Goal: Navigation & Orientation: Find specific page/section

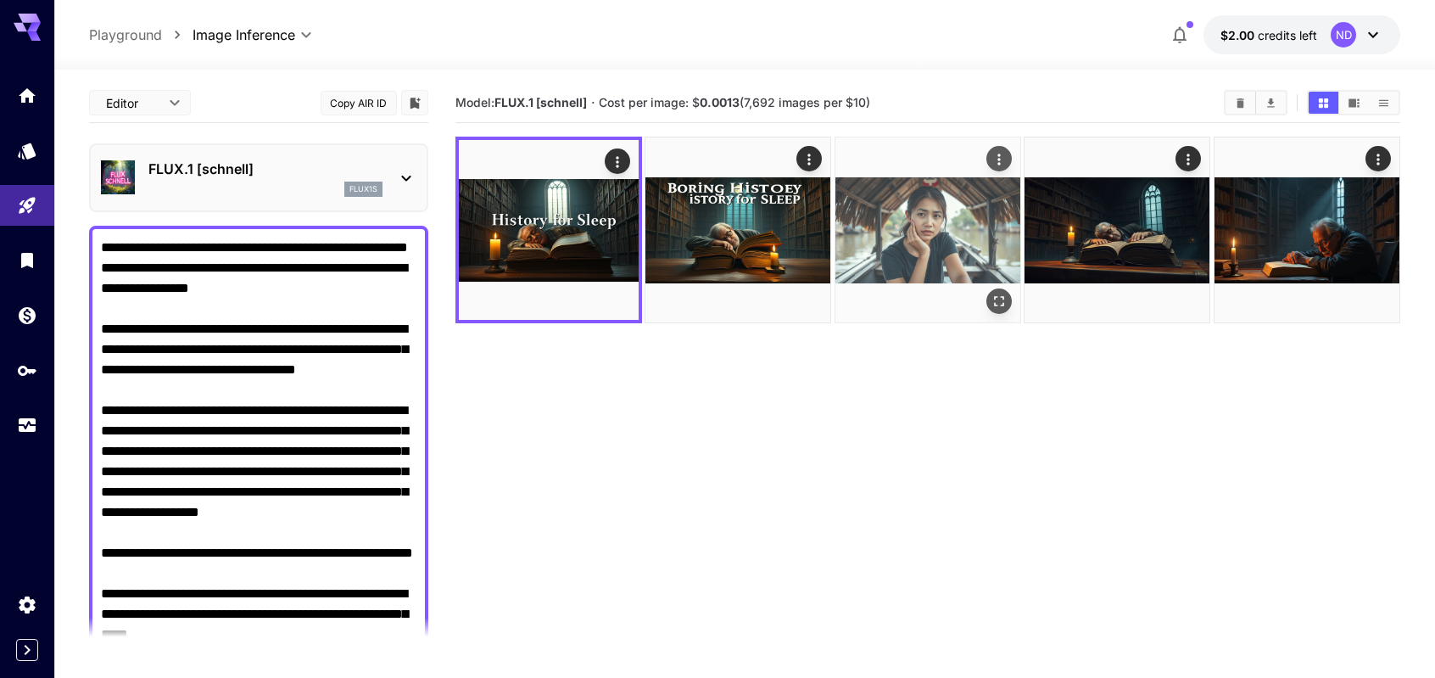
click at [957, 243] on img at bounding box center [928, 229] width 185 height 185
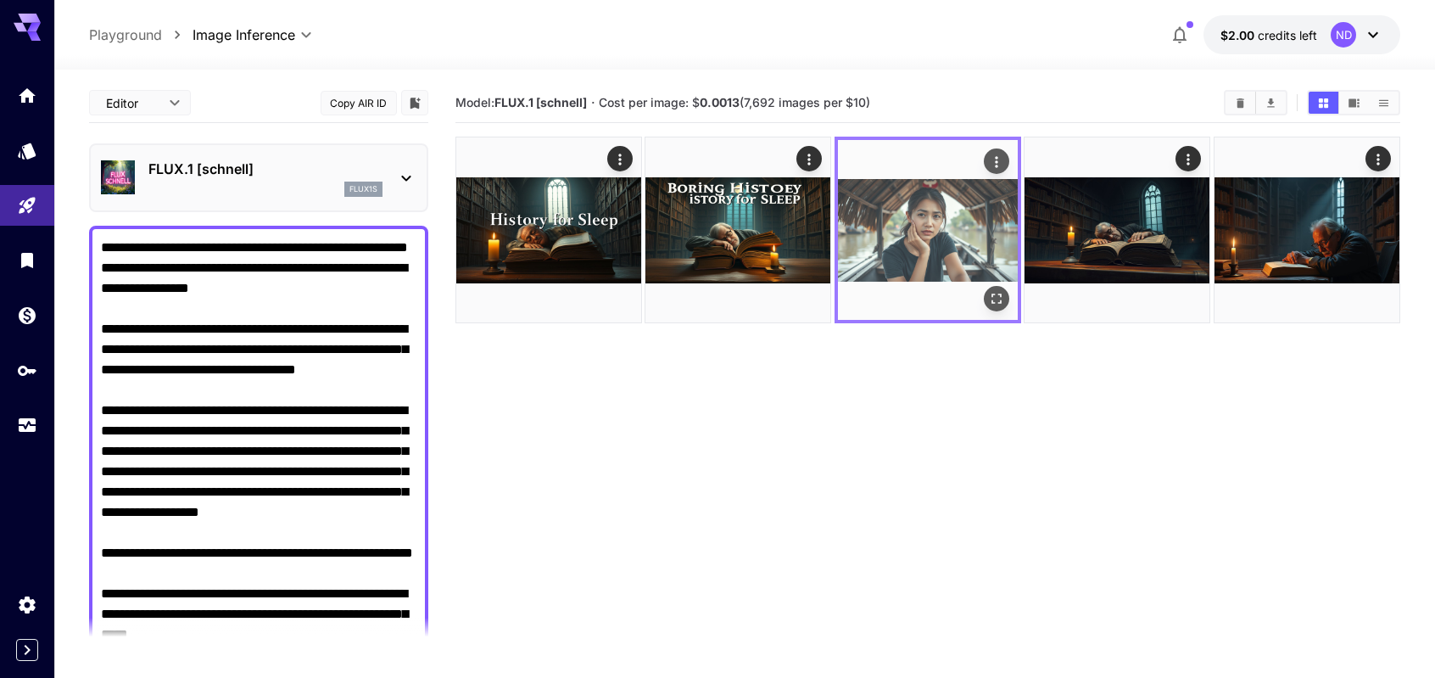
click at [953, 239] on img at bounding box center [928, 230] width 180 height 180
click at [940, 255] on img at bounding box center [928, 230] width 180 height 180
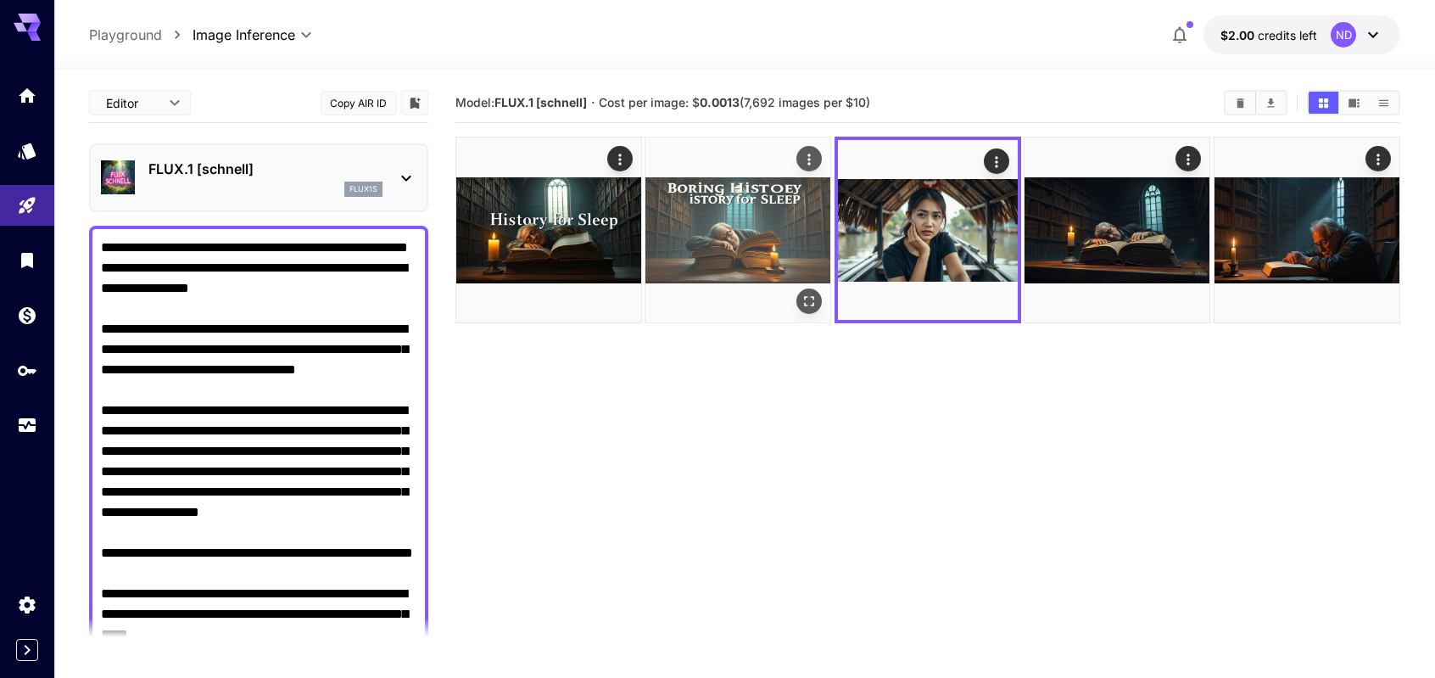
click at [677, 245] on img at bounding box center [738, 229] width 185 height 185
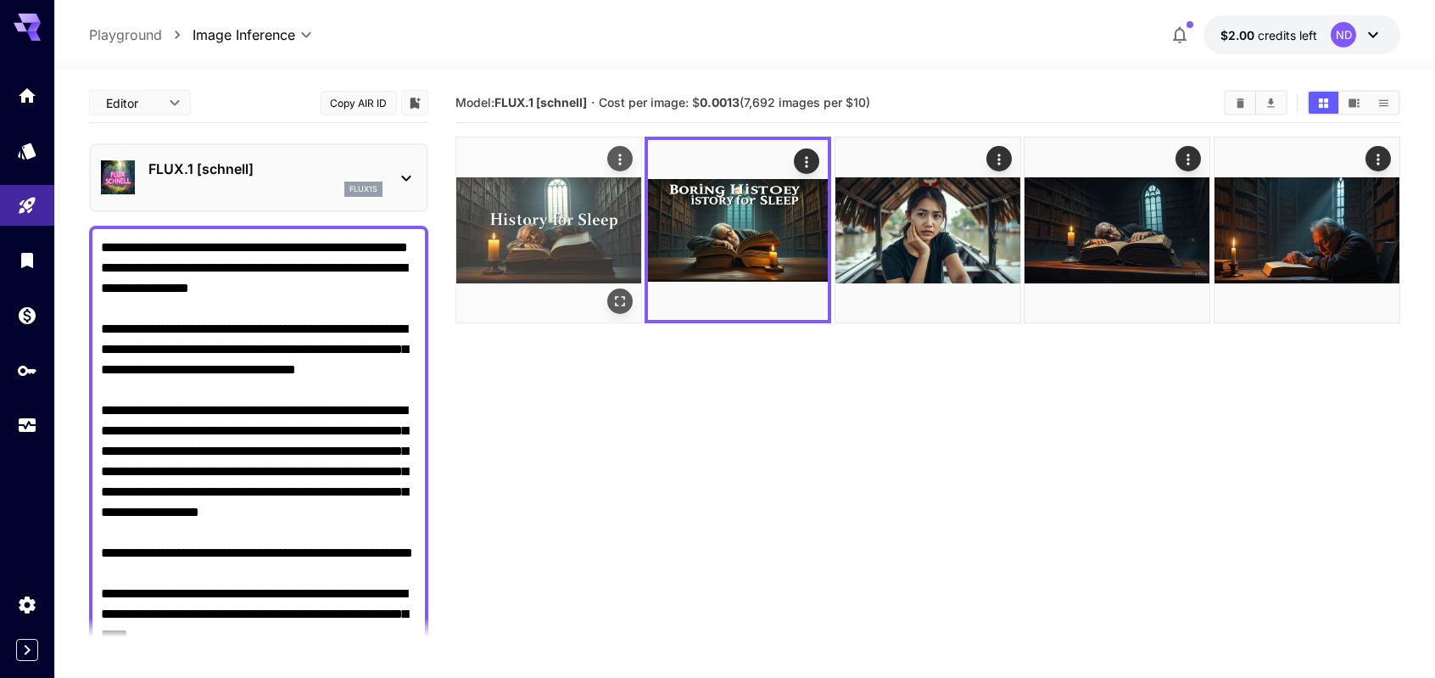
click at [511, 239] on img at bounding box center [548, 229] width 185 height 185
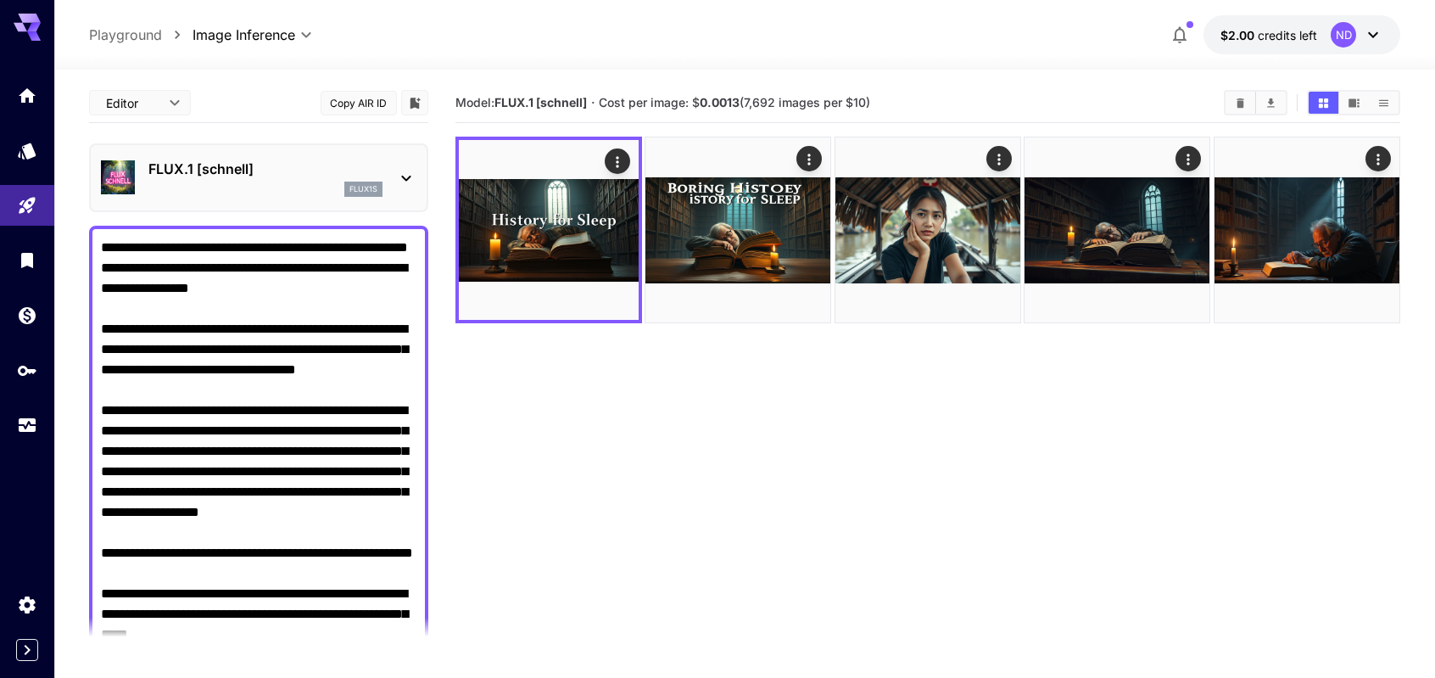
click at [189, 195] on div "flux1s" at bounding box center [265, 189] width 234 height 15
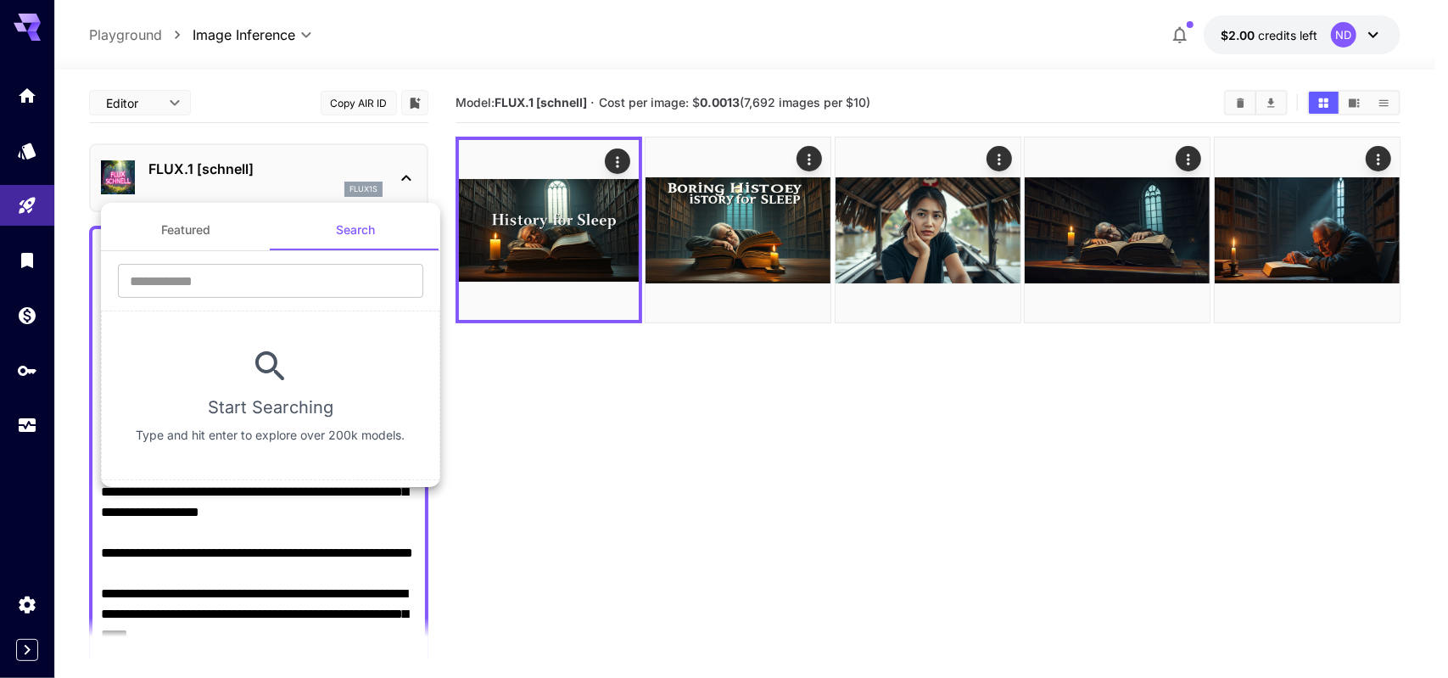
click at [546, 406] on div at bounding box center [724, 339] width 1448 height 678
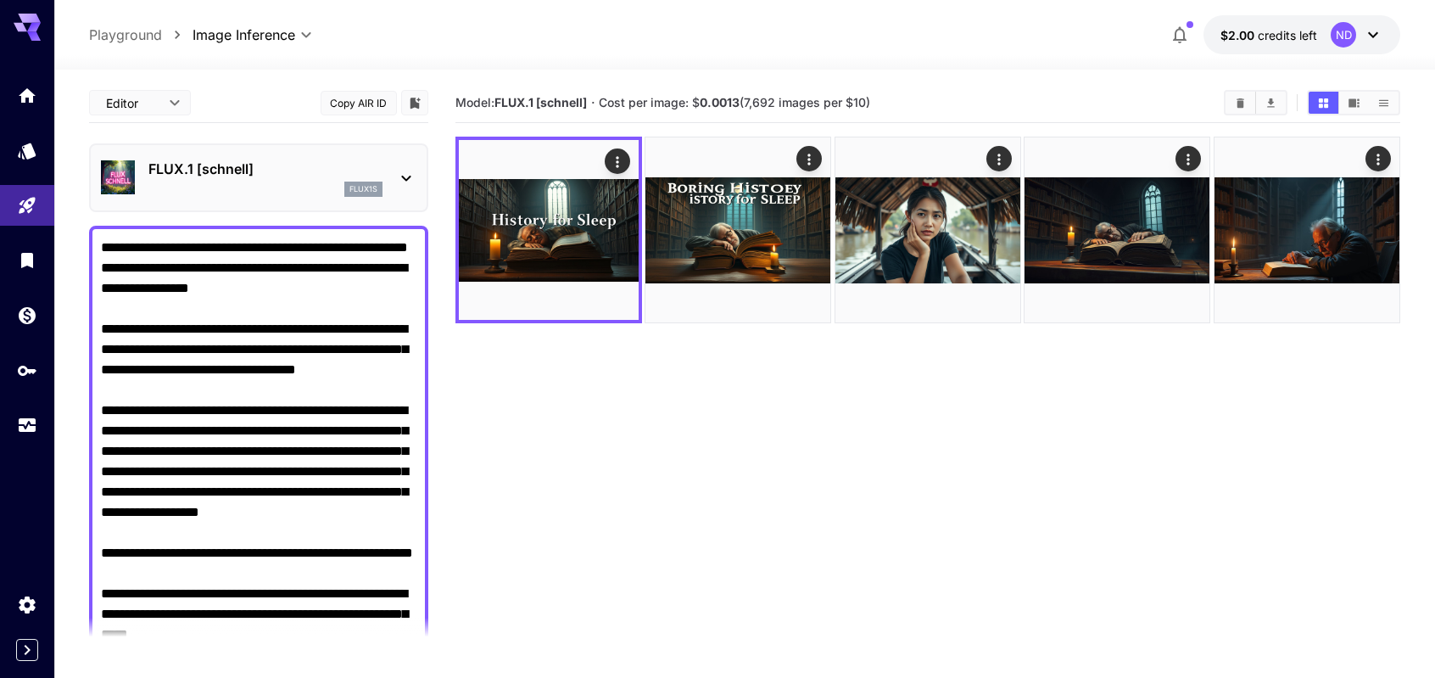
click at [206, 192] on div "flux1s" at bounding box center [265, 189] width 234 height 15
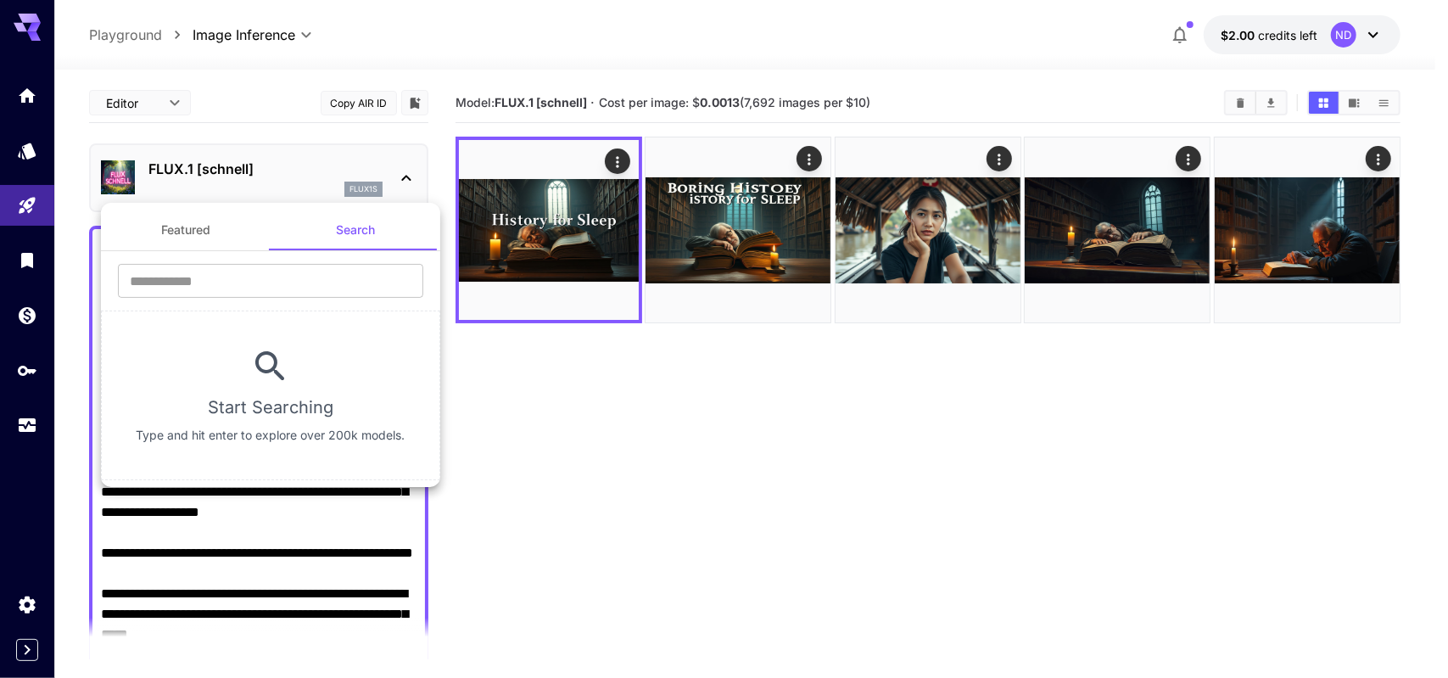
click at [209, 240] on button "Featured" at bounding box center [186, 230] width 170 height 41
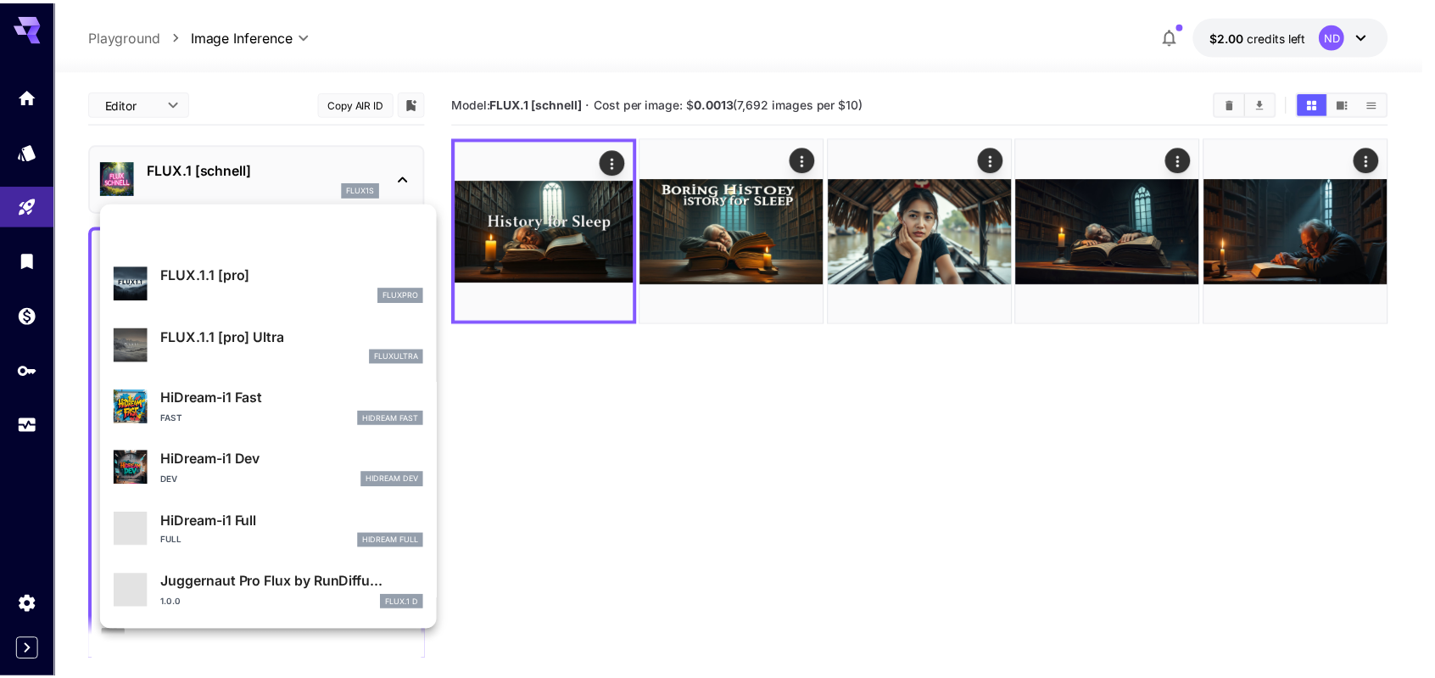
scroll to position [1186, 0]
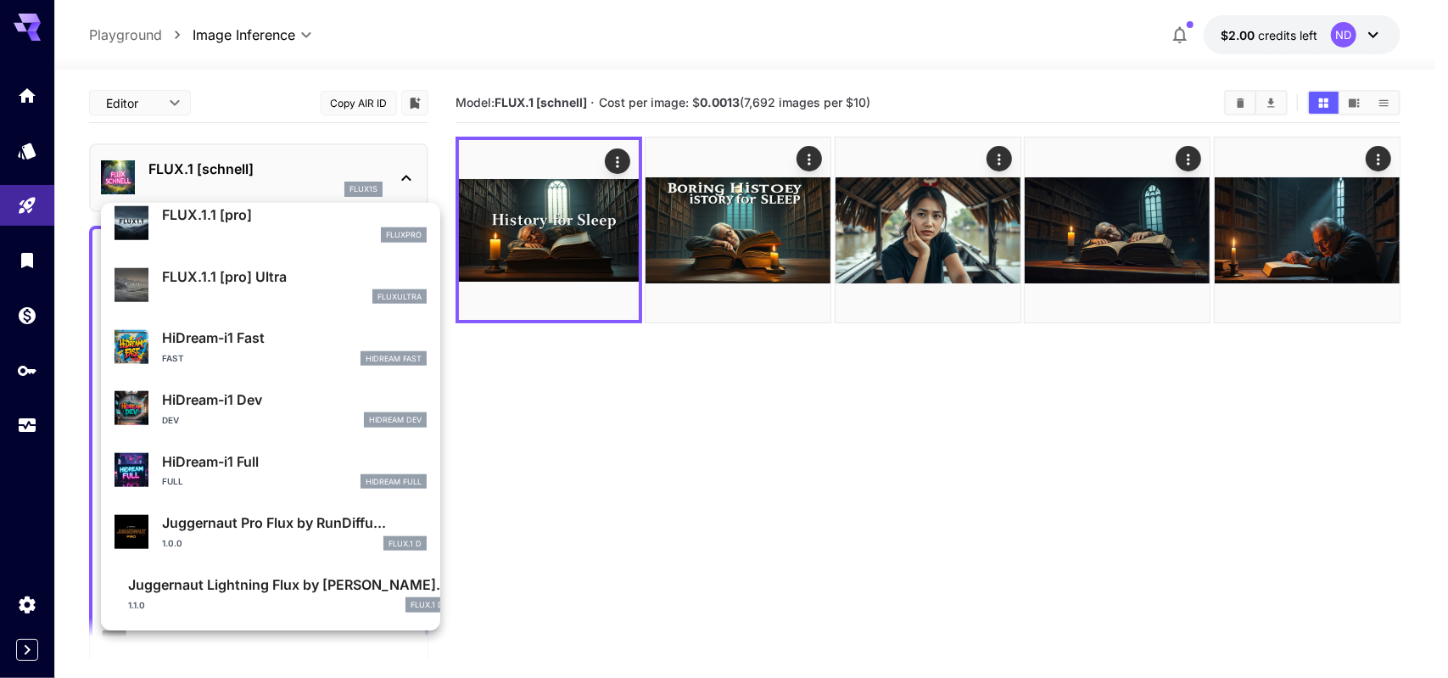
click at [611, 379] on div at bounding box center [724, 339] width 1448 height 678
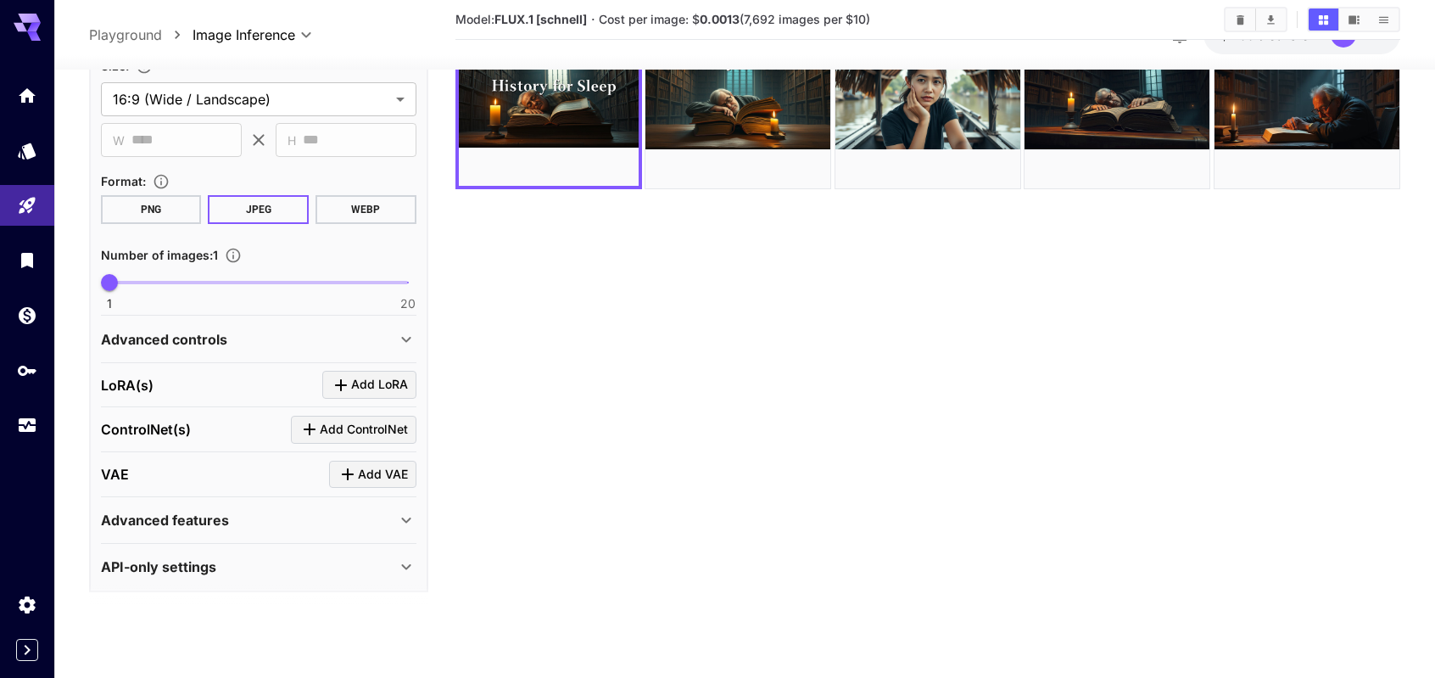
scroll to position [893, 0]
click at [27, 321] on icon "Wallet" at bounding box center [29, 310] width 20 height 20
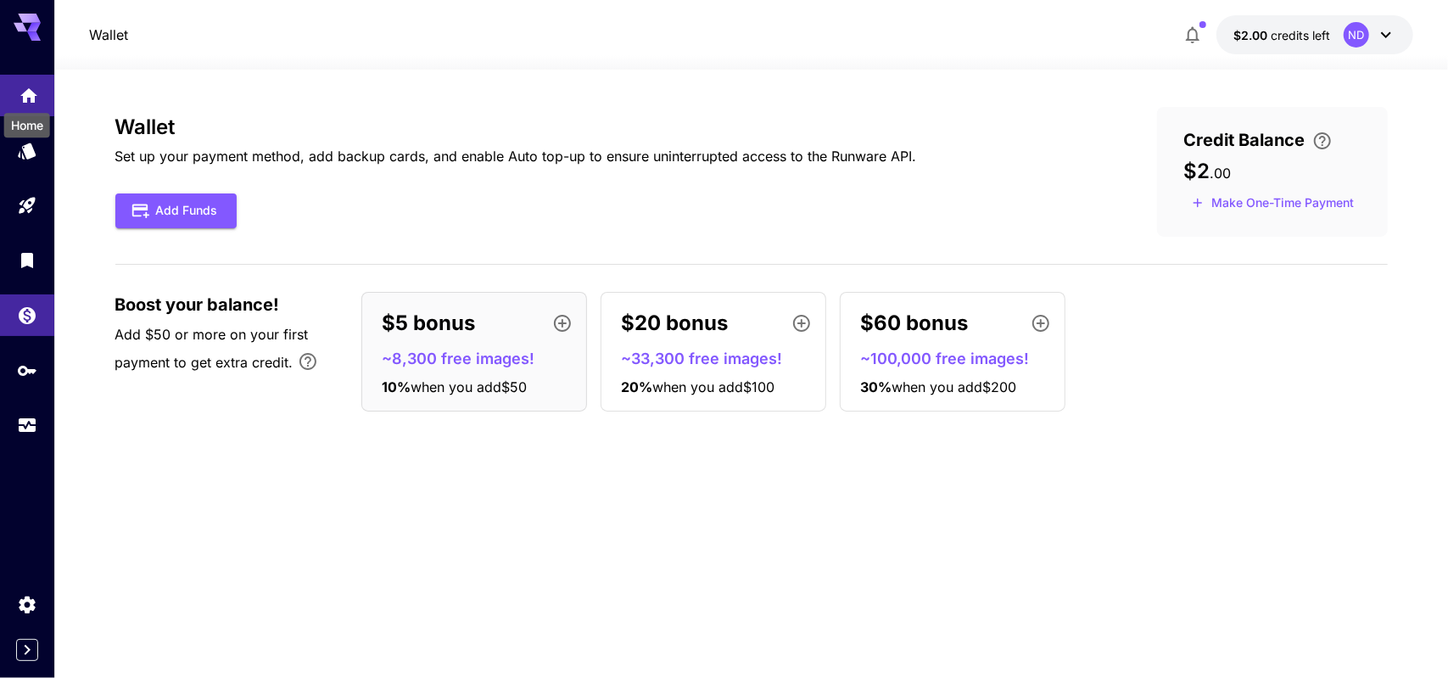
click at [25, 99] on icon "Home" at bounding box center [29, 91] width 20 height 20
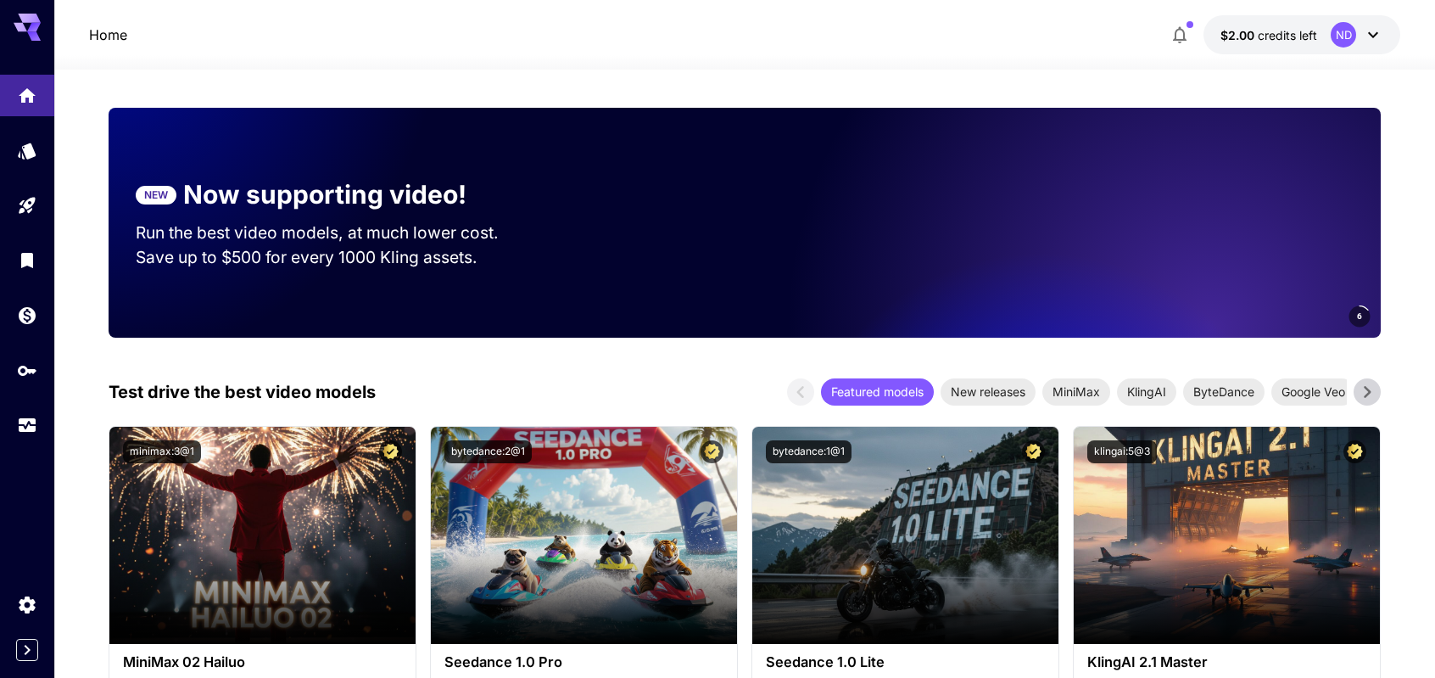
scroll to position [255, 0]
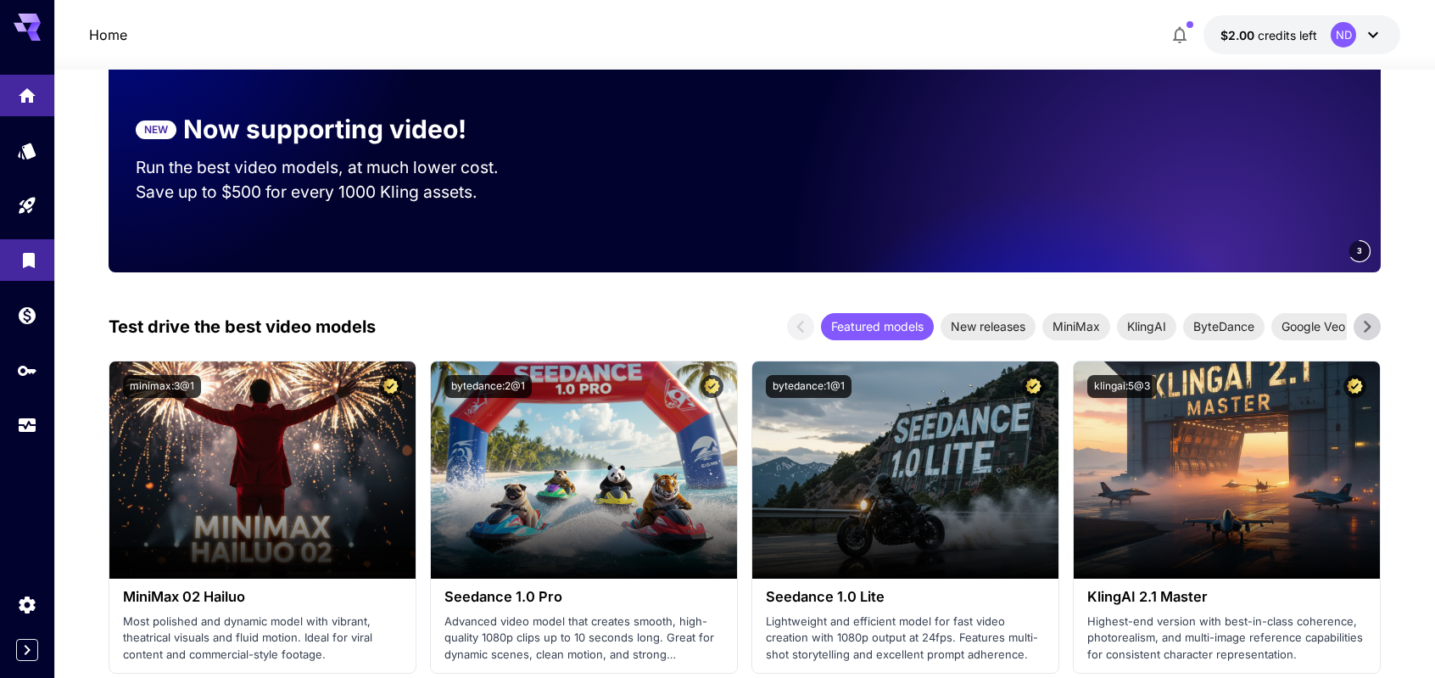
click at [31, 242] on link at bounding box center [27, 260] width 54 height 42
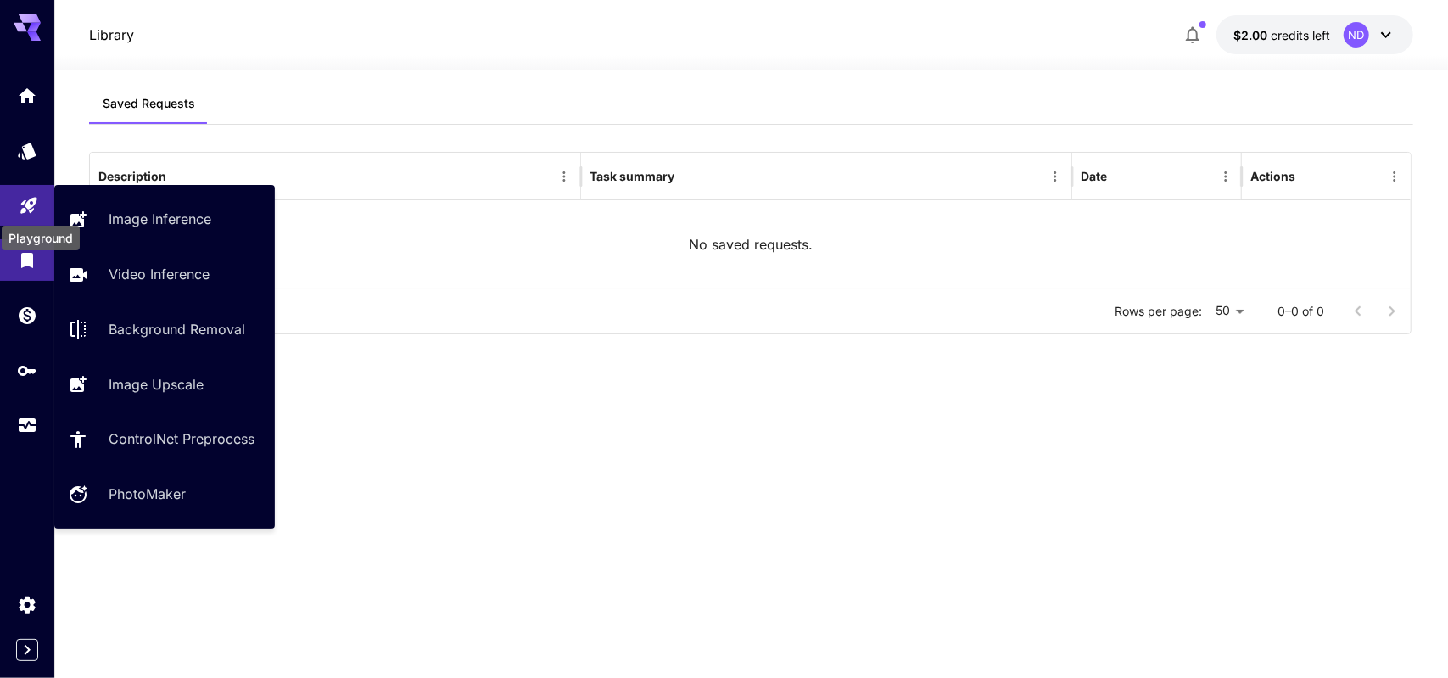
click at [31, 210] on icon "Playground" at bounding box center [29, 200] width 20 height 20
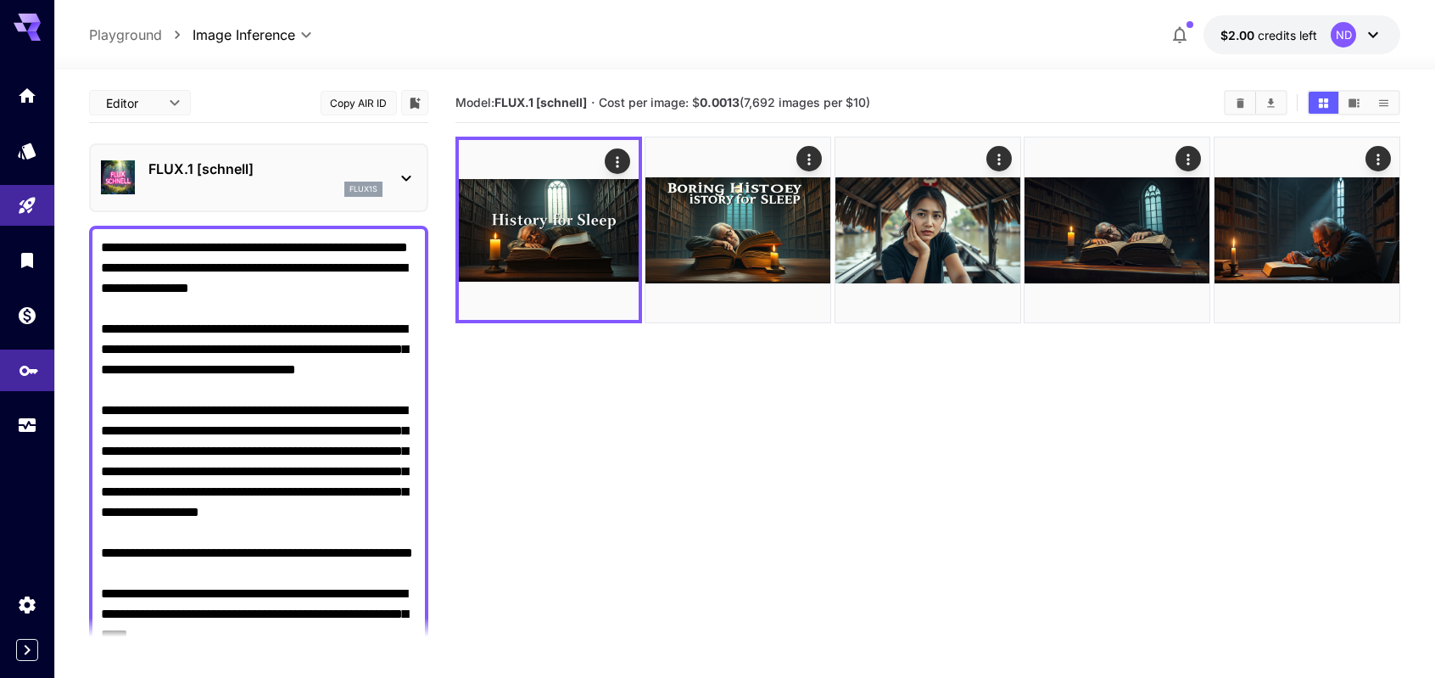
click at [25, 375] on icon "API Keys" at bounding box center [29, 365] width 20 height 20
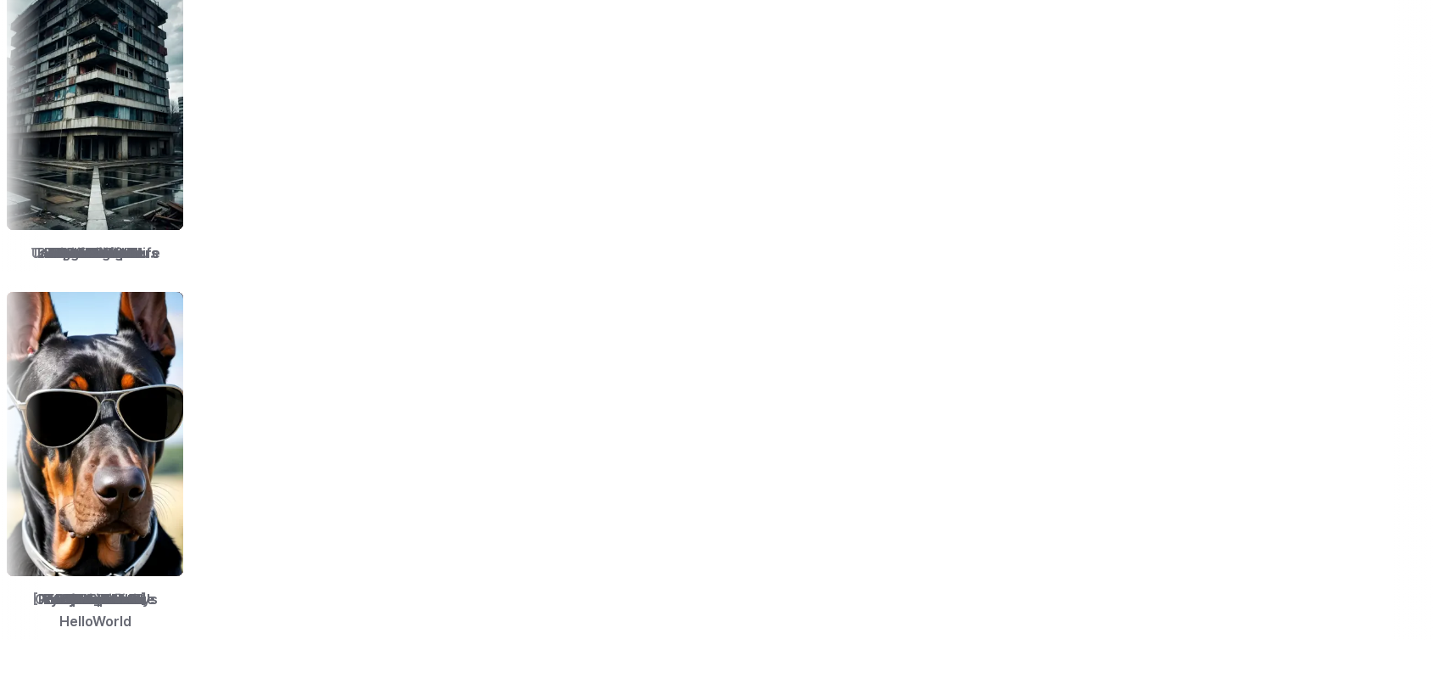
scroll to position [2036, 0]
